Goal: Information Seeking & Learning: Learn about a topic

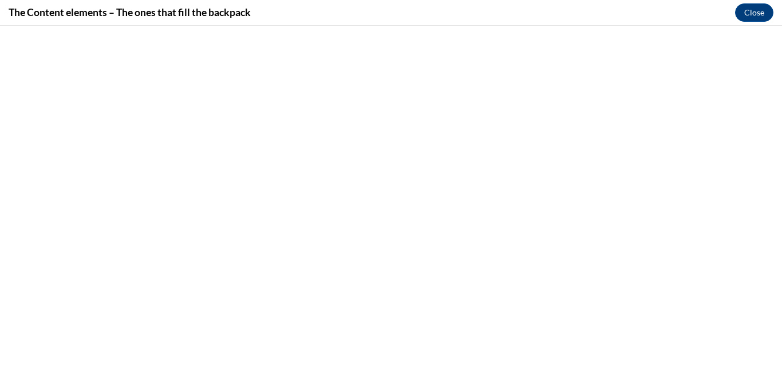
scroll to position [659, 0]
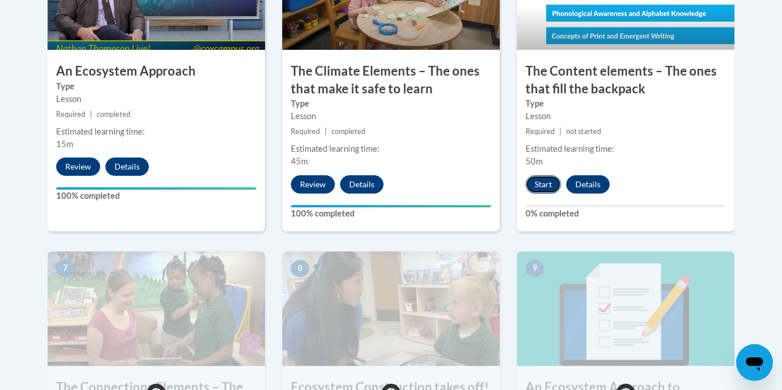
click at [550, 180] on button "Start" at bounding box center [542, 184] width 35 height 18
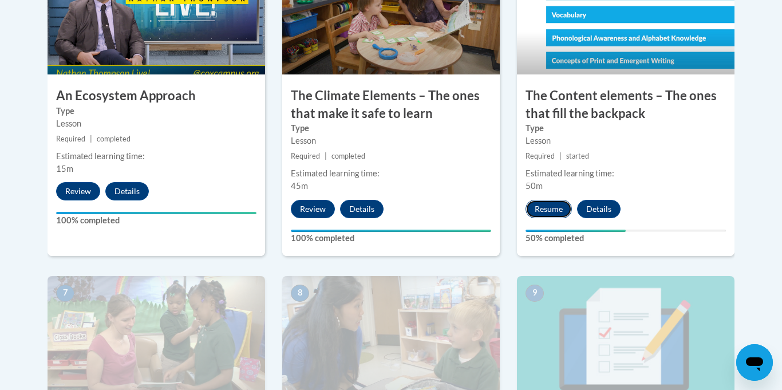
click at [537, 211] on button "Resume" at bounding box center [548, 209] width 46 height 18
